Goal: Navigation & Orientation: Go to known website

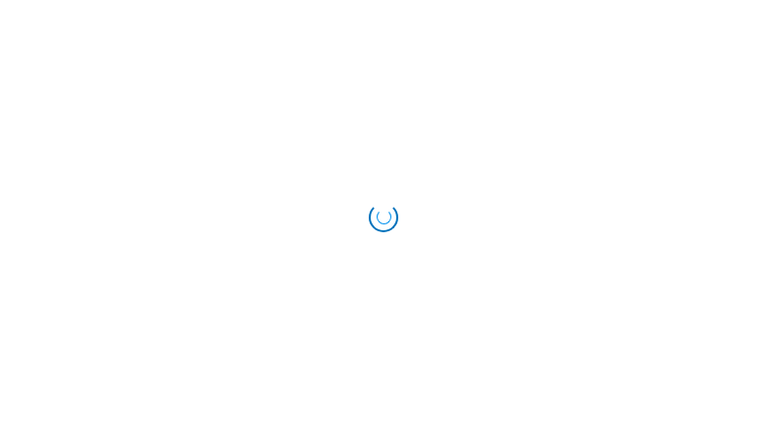
click at [377, 211] on div "Loading..." at bounding box center [383, 216] width 41 height 41
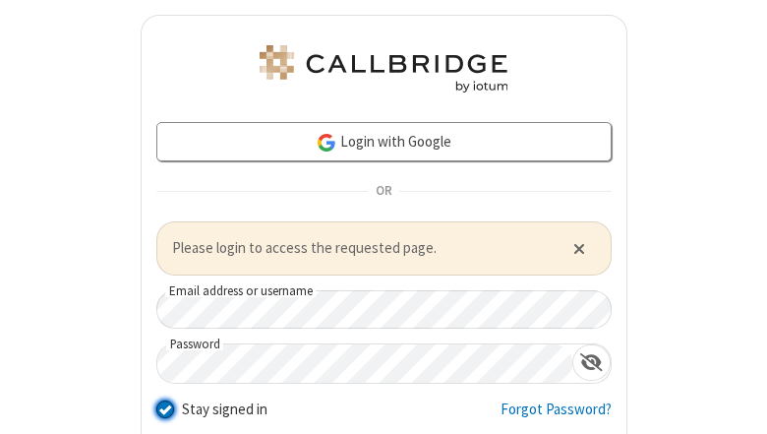
click at [157, 407] on input "Stay signed in" at bounding box center [165, 408] width 19 height 21
checkbox input "false"
click at [574, 247] on span "Close alert" at bounding box center [580, 248] width 12 height 17
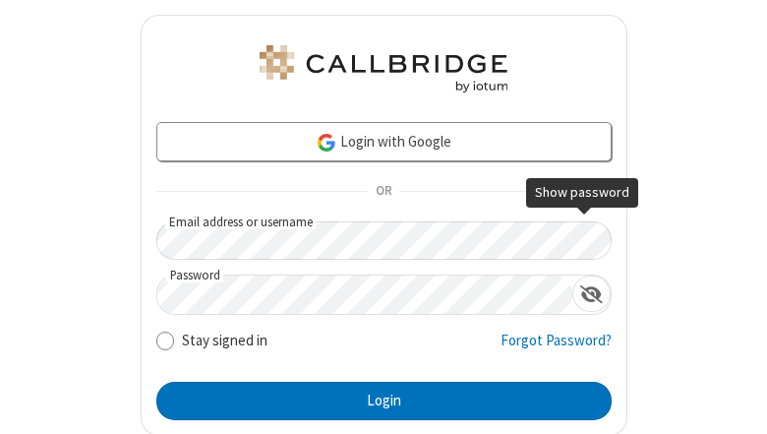
scroll to position [58, 0]
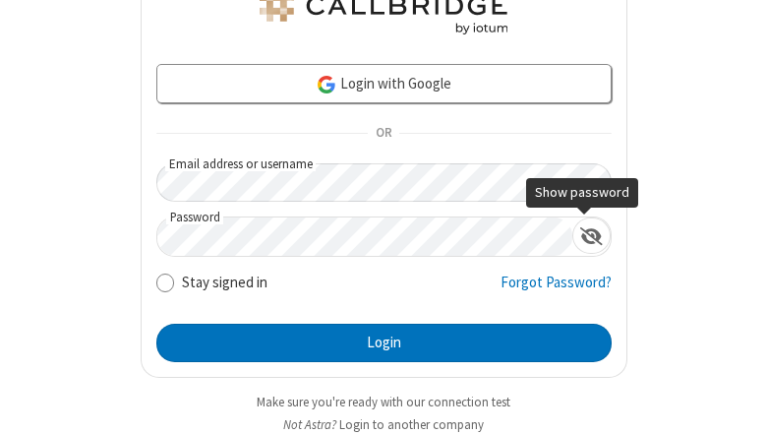
click at [407, 424] on button "Login to another company" at bounding box center [411, 424] width 145 height 19
